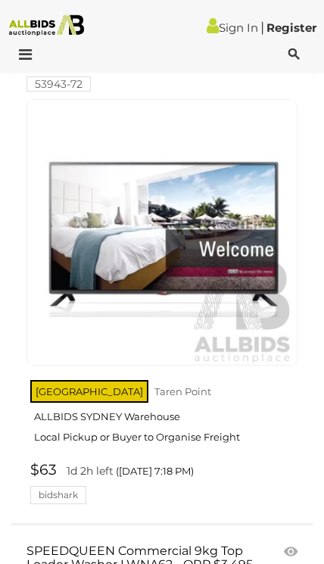
scroll to position [5302, 0]
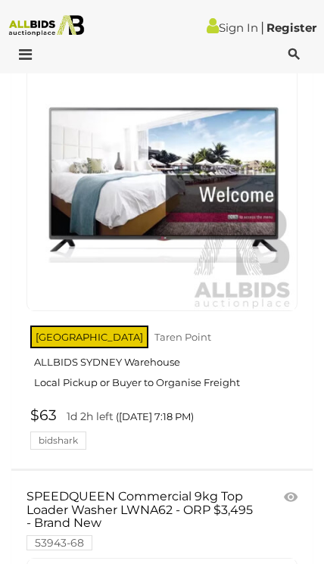
click at [86, 247] on img at bounding box center [162, 177] width 265 height 265
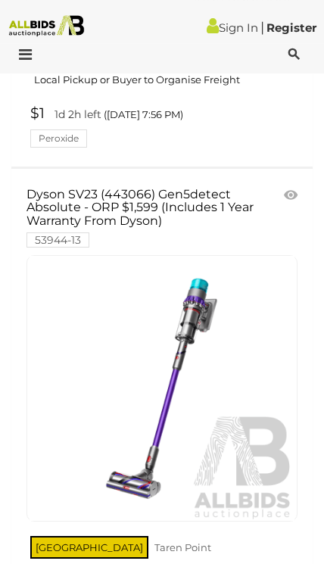
scroll to position [15324, 0]
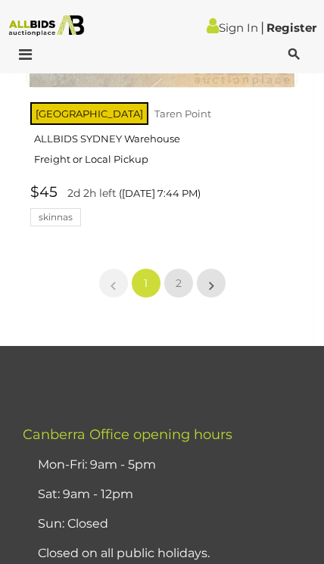
scroll to position [25345, 0]
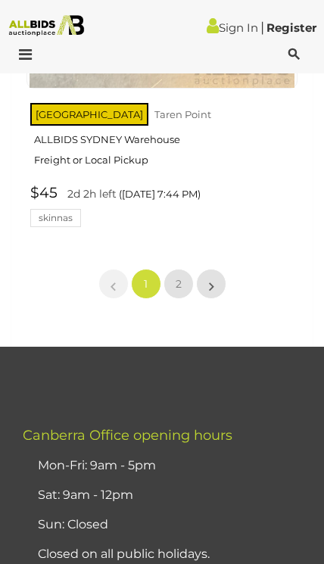
click at [177, 277] on span "2" at bounding box center [179, 284] width 6 height 14
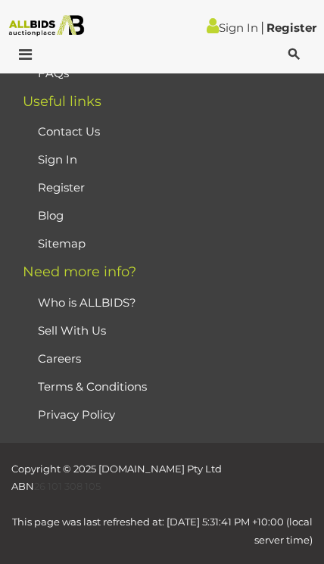
scroll to position [345, 0]
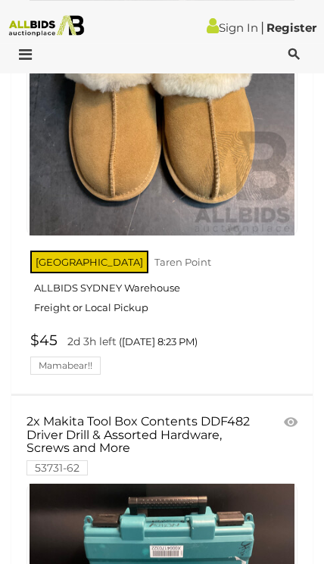
scroll to position [20696, 0]
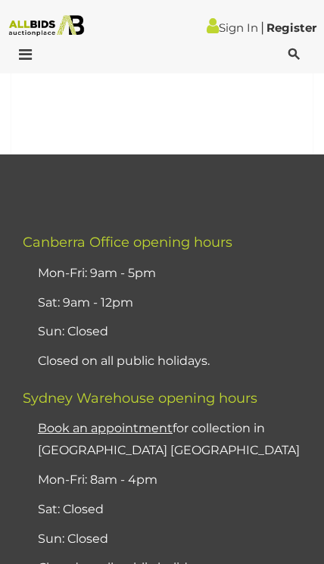
scroll to position [11732, 0]
